Goal: Task Accomplishment & Management: Complete application form

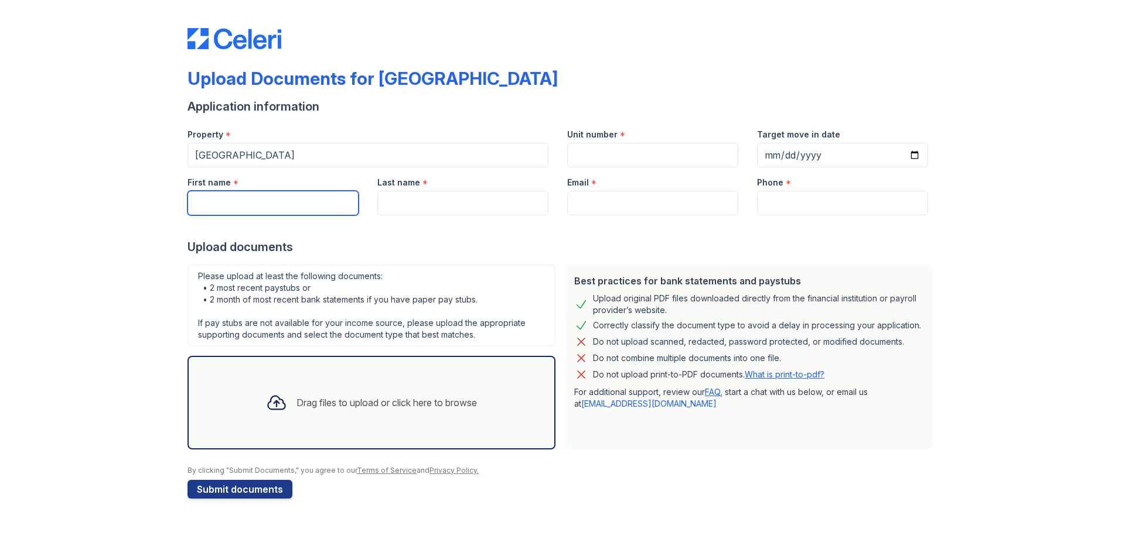
click at [220, 197] on input "First name" at bounding box center [272, 203] width 171 height 25
drag, startPoint x: 220, startPoint y: 197, endPoint x: 211, endPoint y: 199, distance: 8.4
click at [211, 199] on input "First name" at bounding box center [272, 203] width 171 height 25
type input "[PERSON_NAME]"
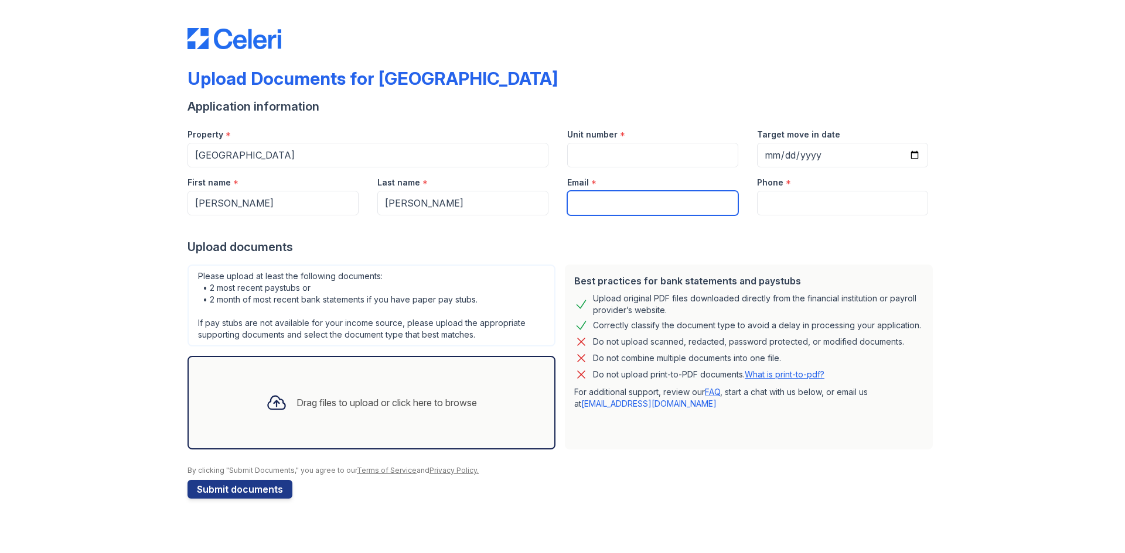
type input "[EMAIL_ADDRESS][DOMAIN_NAME]"
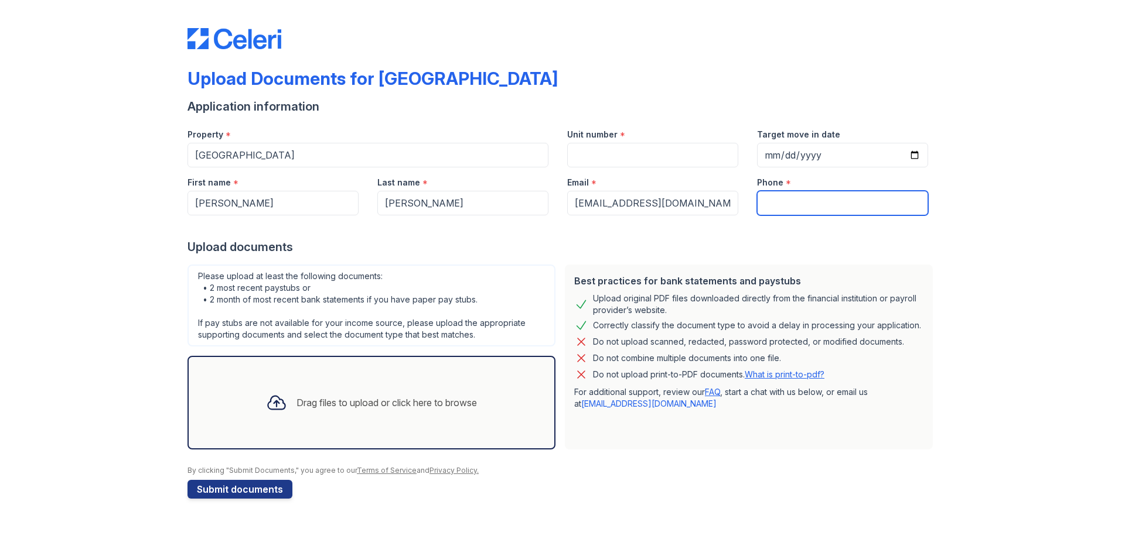
type input "7024167520"
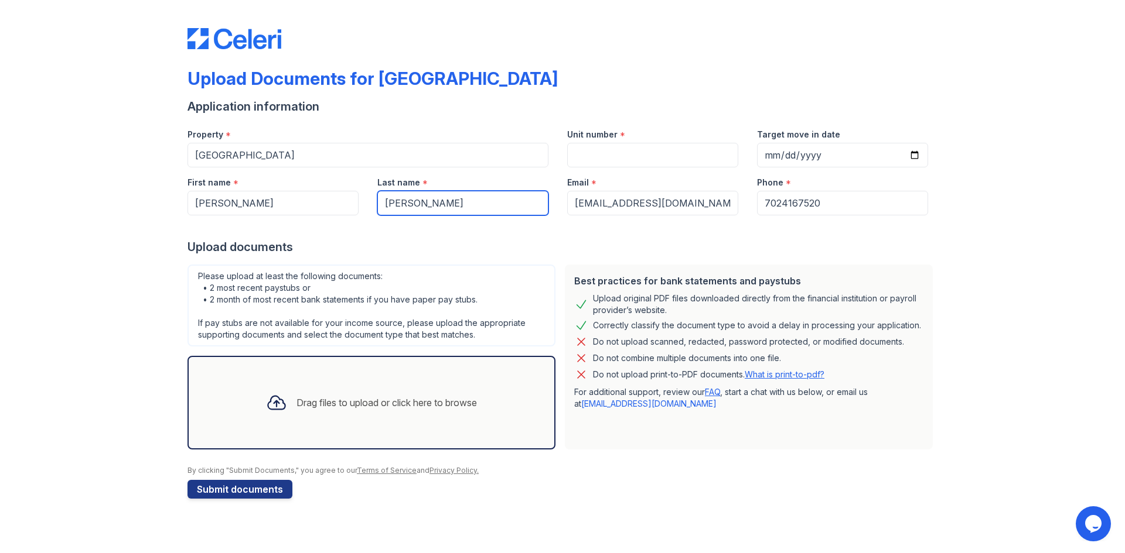
click at [394, 202] on input "[PERSON_NAME]" at bounding box center [462, 203] width 171 height 25
type input "[PERSON_NAME]"
click at [595, 149] on input "Unit number" at bounding box center [652, 155] width 171 height 25
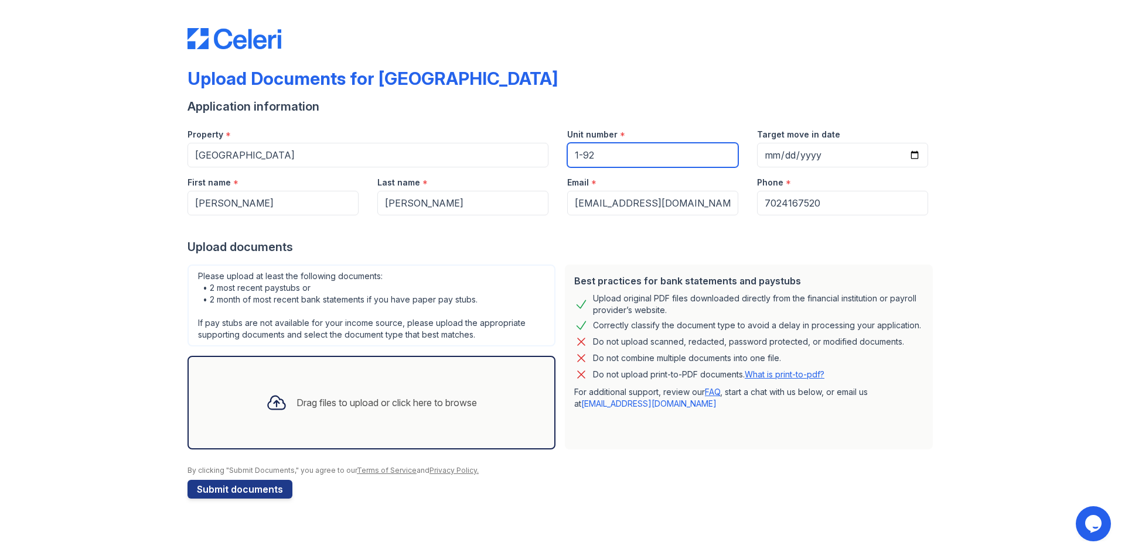
drag, startPoint x: 578, startPoint y: 154, endPoint x: 572, endPoint y: 153, distance: 6.5
click at [572, 153] on input "1-92" at bounding box center [652, 155] width 171 height 25
click at [585, 152] on input "1-92" at bounding box center [652, 155] width 171 height 25
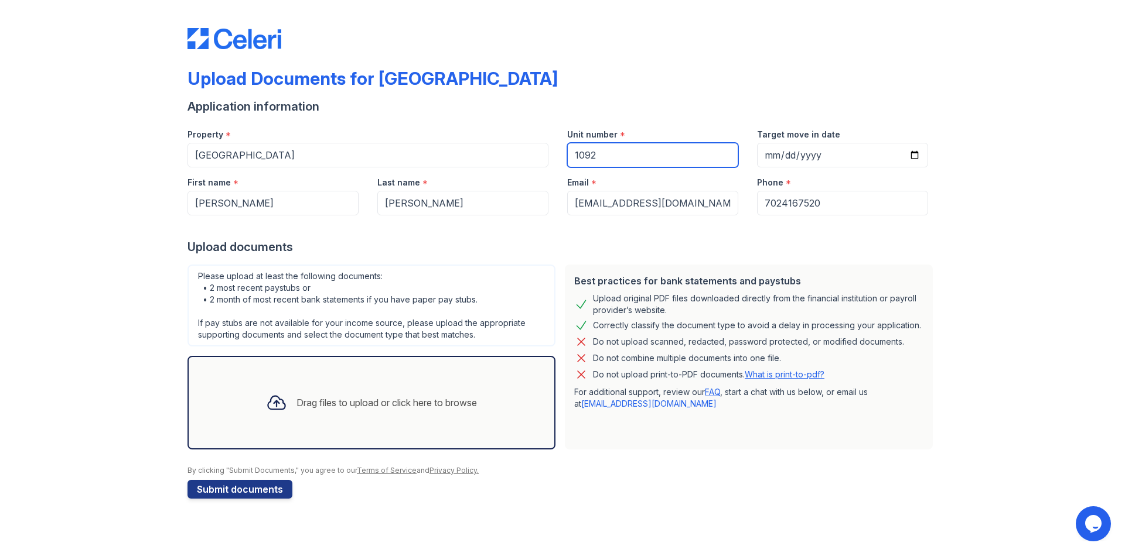
type input "1092"
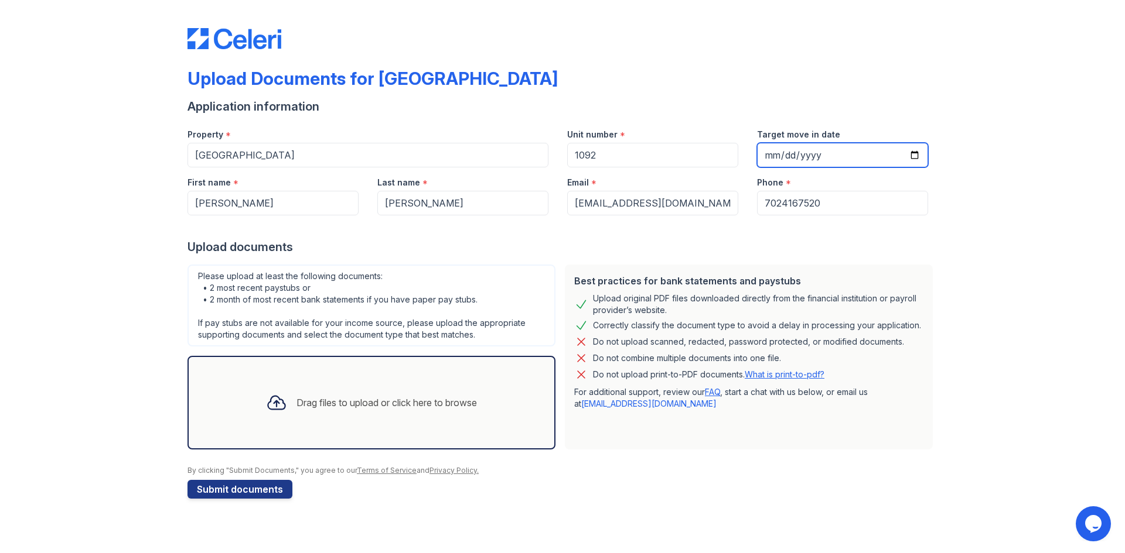
click at [912, 155] on input "Target move in date" at bounding box center [842, 155] width 171 height 25
type input "[DATE]"
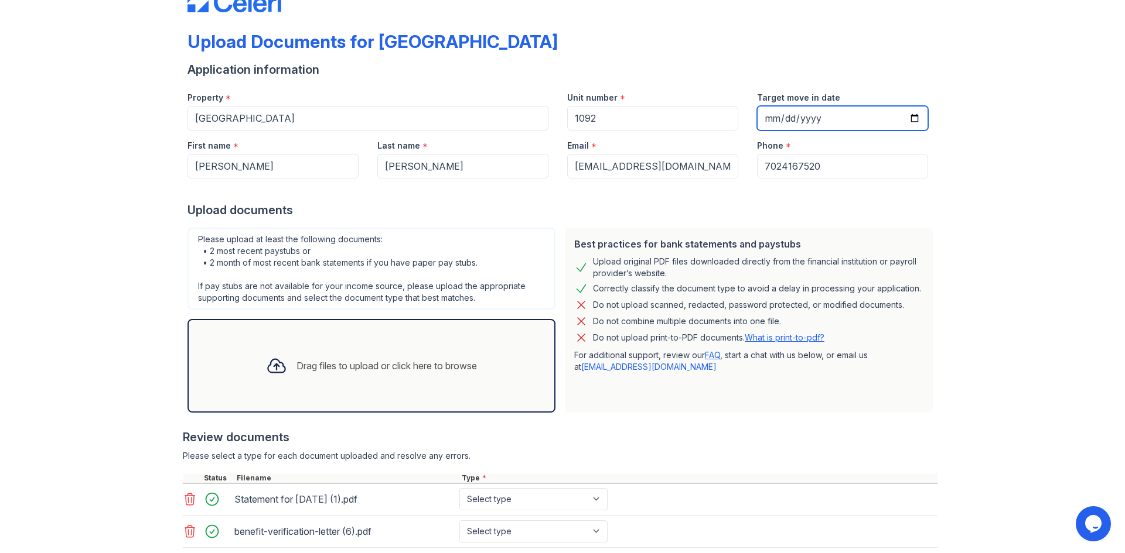
scroll to position [111, 0]
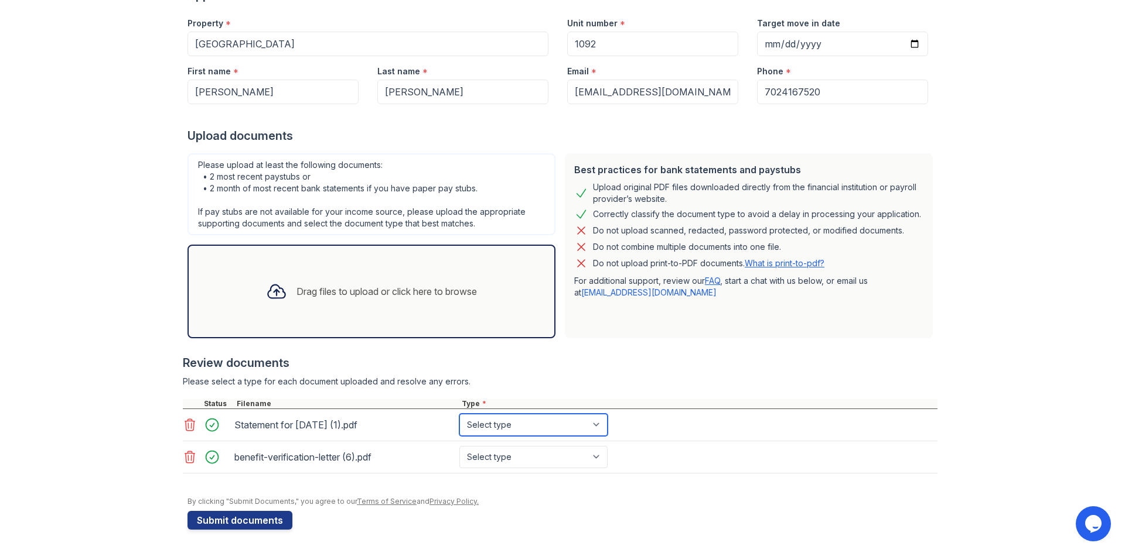
click at [596, 421] on select "Select type Paystub Bank Statement Offer Letter Tax Documents Benefit Award Let…" at bounding box center [533, 425] width 148 height 22
select select "paystub"
click at [459, 414] on select "Select type Paystub Bank Statement Offer Letter Tax Documents Benefit Award Let…" at bounding box center [533, 425] width 148 height 22
click at [596, 457] on select "Select type Paystub Bank Statement Offer Letter Tax Documents Benefit Award Let…" at bounding box center [533, 457] width 148 height 22
select select "benefit_award_letter"
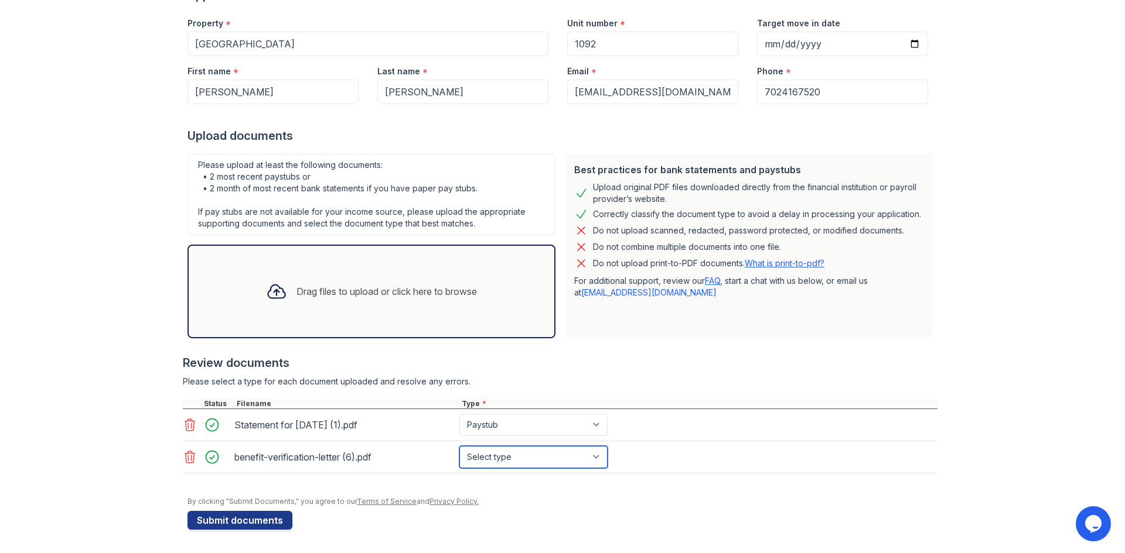
click at [459, 446] on select "Select type Paystub Bank Statement Offer Letter Tax Documents Benefit Award Let…" at bounding box center [533, 457] width 148 height 22
click at [246, 521] on button "Submit documents" at bounding box center [239, 520] width 105 height 19
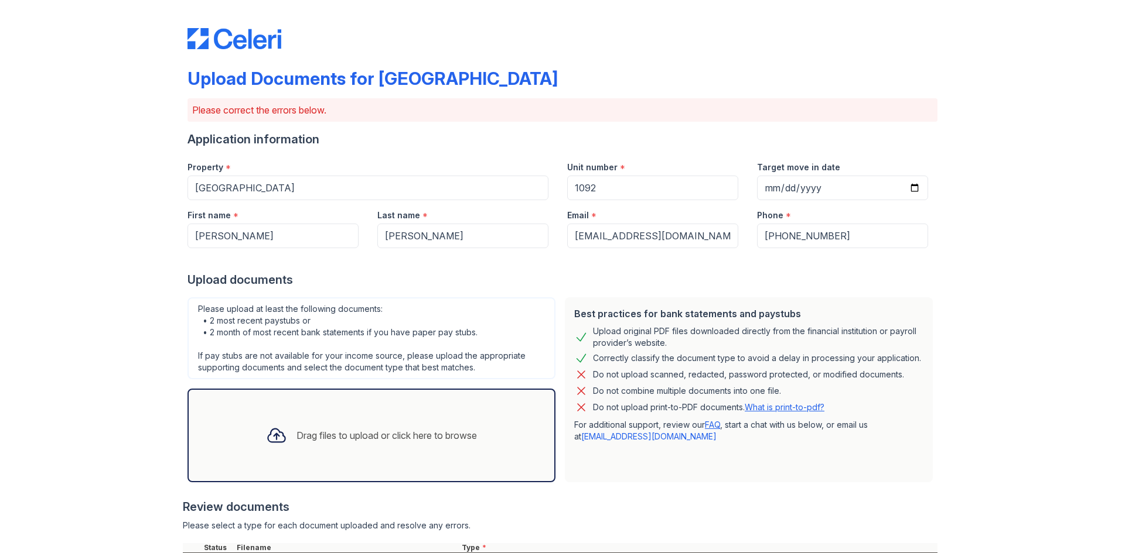
click at [425, 214] on div "Last name *" at bounding box center [462, 211] width 171 height 23
click at [849, 240] on input "[PHONE_NUMBER]" at bounding box center [842, 236] width 171 height 25
drag, startPoint x: 227, startPoint y: 235, endPoint x: 164, endPoint y: 233, distance: 62.7
click at [164, 233] on div "Upload Documents for [GEOGRAPHIC_DATA] Please correct the errors below. Applica…" at bounding box center [562, 367] width 1087 height 735
click at [452, 316] on div "Please upload at least the following documents: • 2 most recent paystubs or • 2…" at bounding box center [371, 339] width 368 height 82
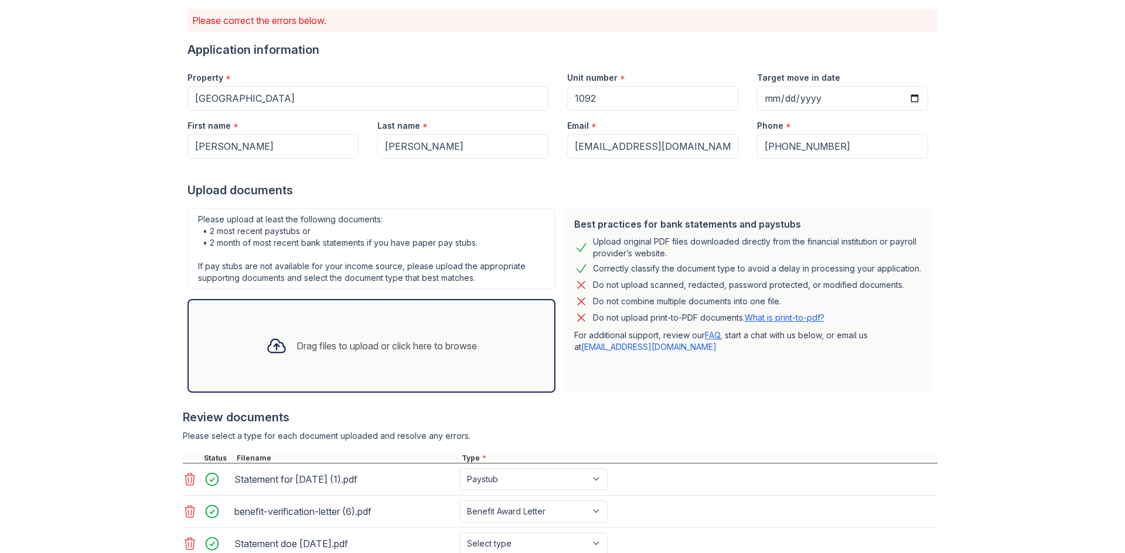
scroll to position [0, 0]
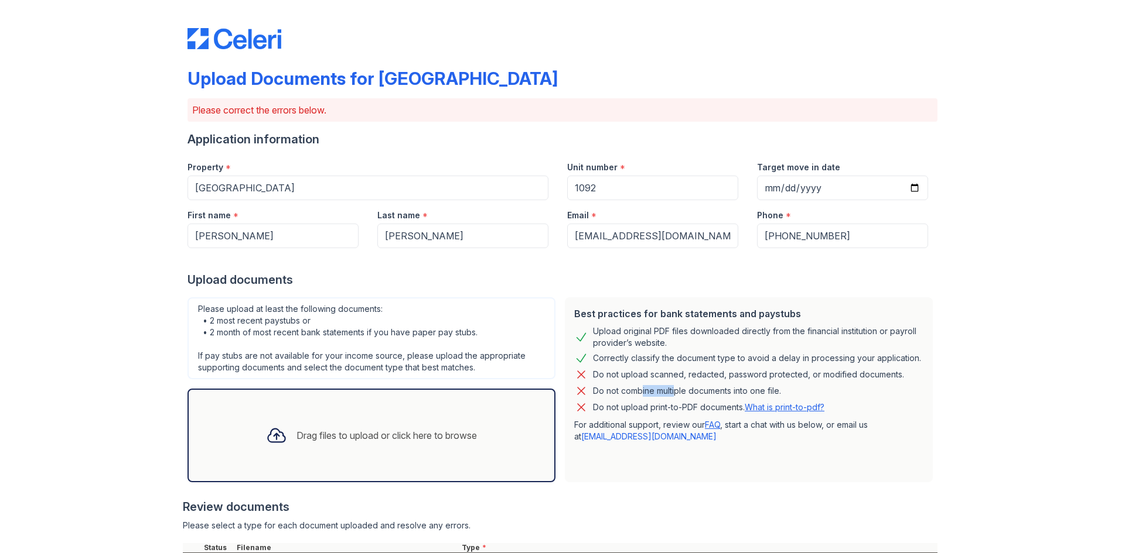
drag, startPoint x: 641, startPoint y: 397, endPoint x: 630, endPoint y: 415, distance: 21.3
click at [630, 399] on div "Best practices for bank statements and paystubs Upload original PDF files downl…" at bounding box center [749, 390] width 368 height 185
click at [643, 405] on p "Do not upload print-to-PDF documents. What is print-to-pdf?" at bounding box center [708, 408] width 231 height 12
click at [787, 408] on link "What is print-to-pdf?" at bounding box center [784, 407] width 80 height 10
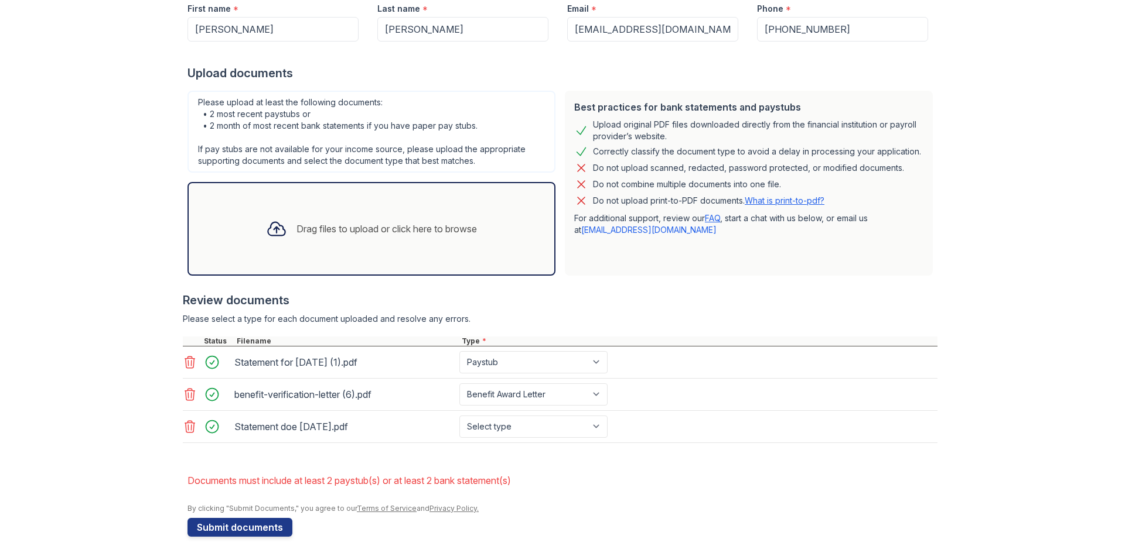
scroll to position [206, 0]
click at [593, 425] on select "Select type Paystub Bank Statement Offer Letter Tax Documents Benefit Award Let…" at bounding box center [533, 427] width 148 height 22
select select "paystub"
click at [459, 416] on select "Select type Paystub Bank Statement Offer Letter Tax Documents Benefit Award Let…" at bounding box center [533, 427] width 148 height 22
click at [364, 462] on form "Application information Property * [GEOGRAPHIC_DATA][DEMOGRAPHIC_DATA] Unit num…" at bounding box center [562, 231] width 750 height 613
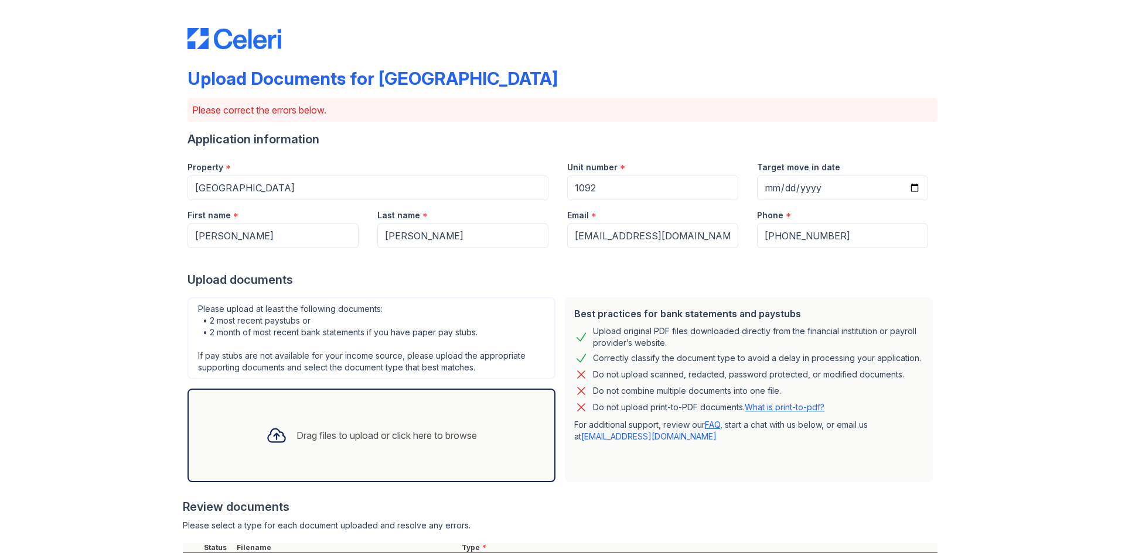
scroll to position [214, 0]
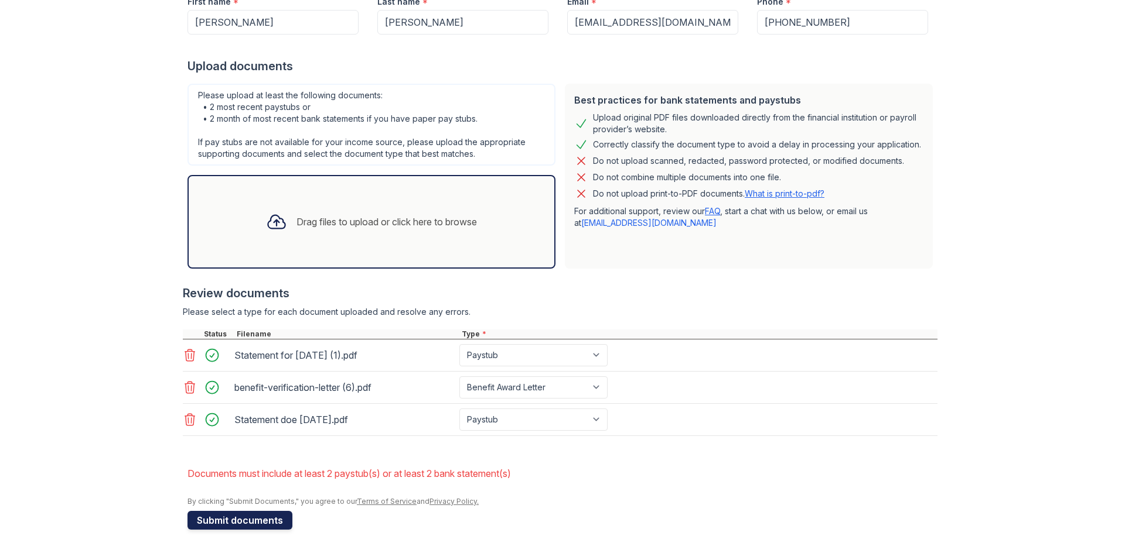
click at [247, 520] on button "Submit documents" at bounding box center [239, 520] width 105 height 19
